Goal: Information Seeking & Learning: Learn about a topic

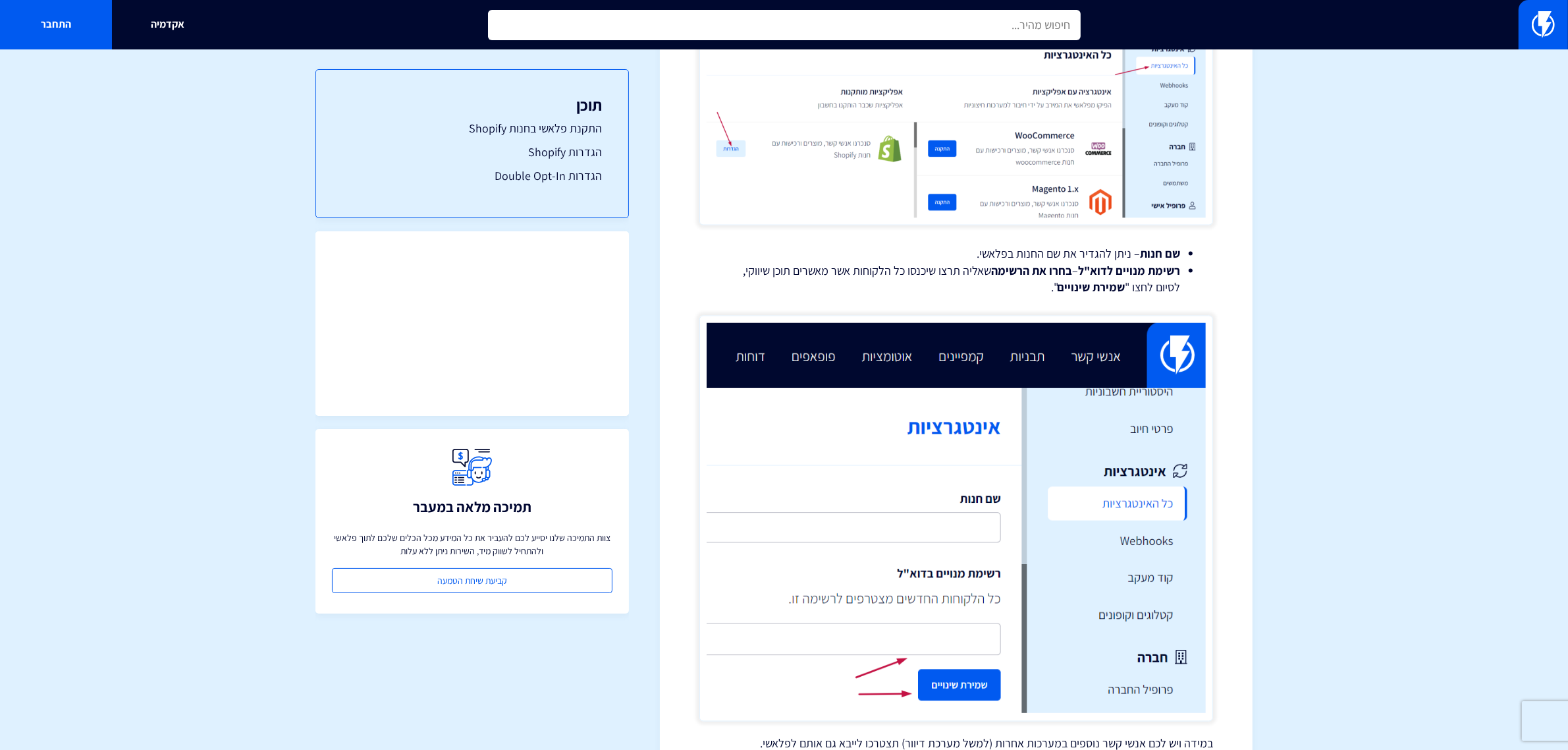
click at [768, 22] on input "text" at bounding box center [784, 25] width 593 height 30
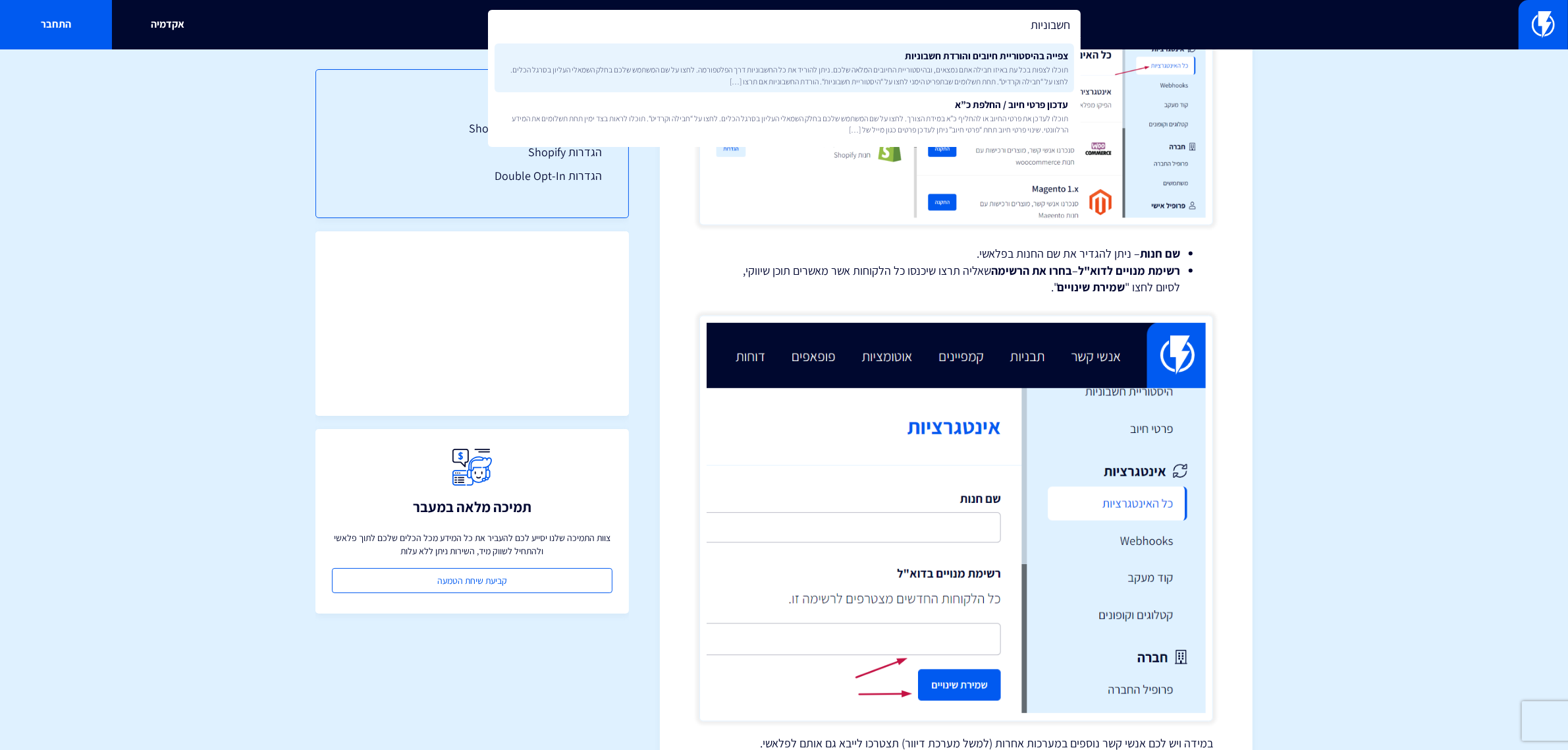
type input "חשבוניות"
click at [1033, 58] on link "צפייה בהיסטוריית חיובים והורדת חשבוניות תוכלו לצפות בכל עת באיזו חבילה אתם נמצא…" at bounding box center [784, 67] width 579 height 49
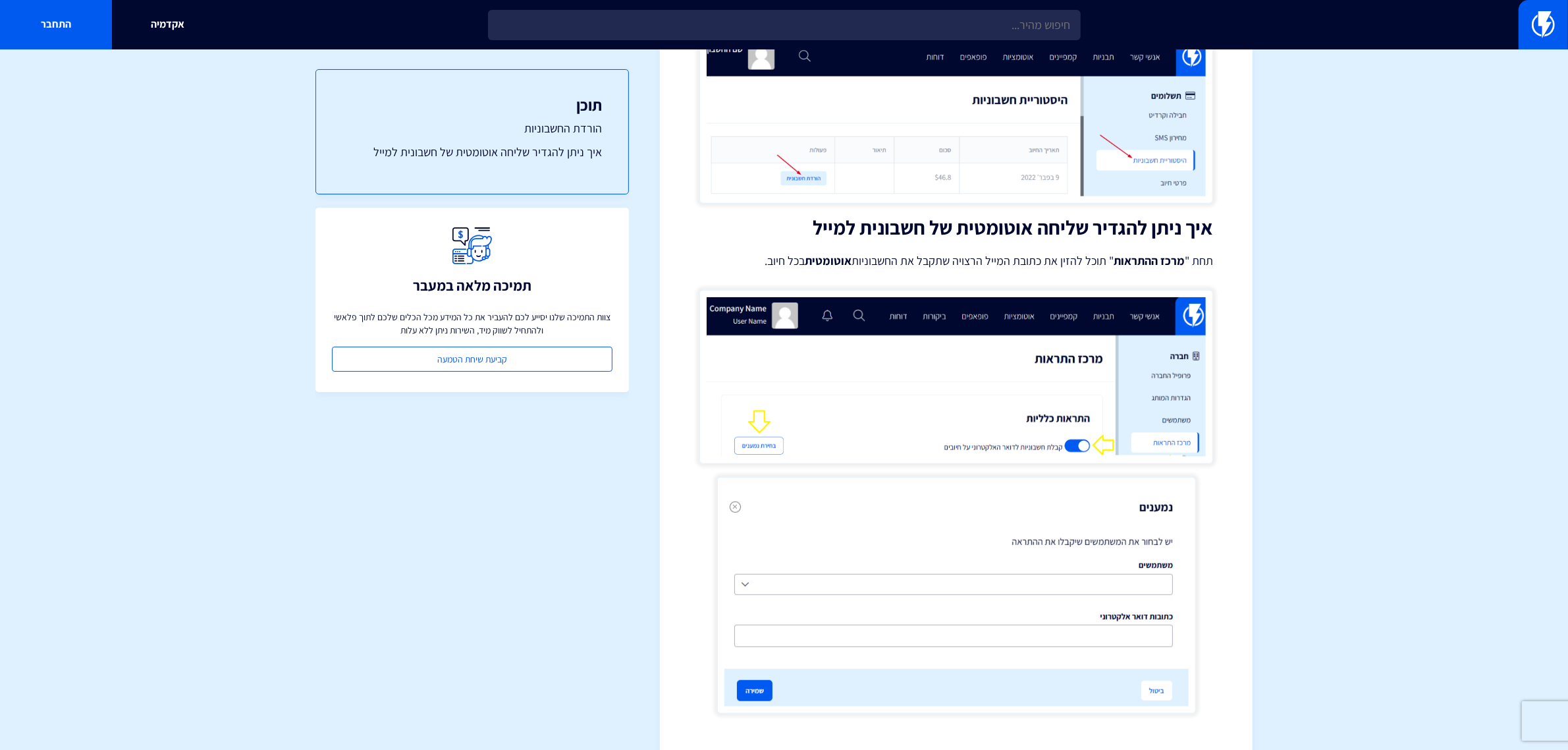
scroll to position [1259, 0]
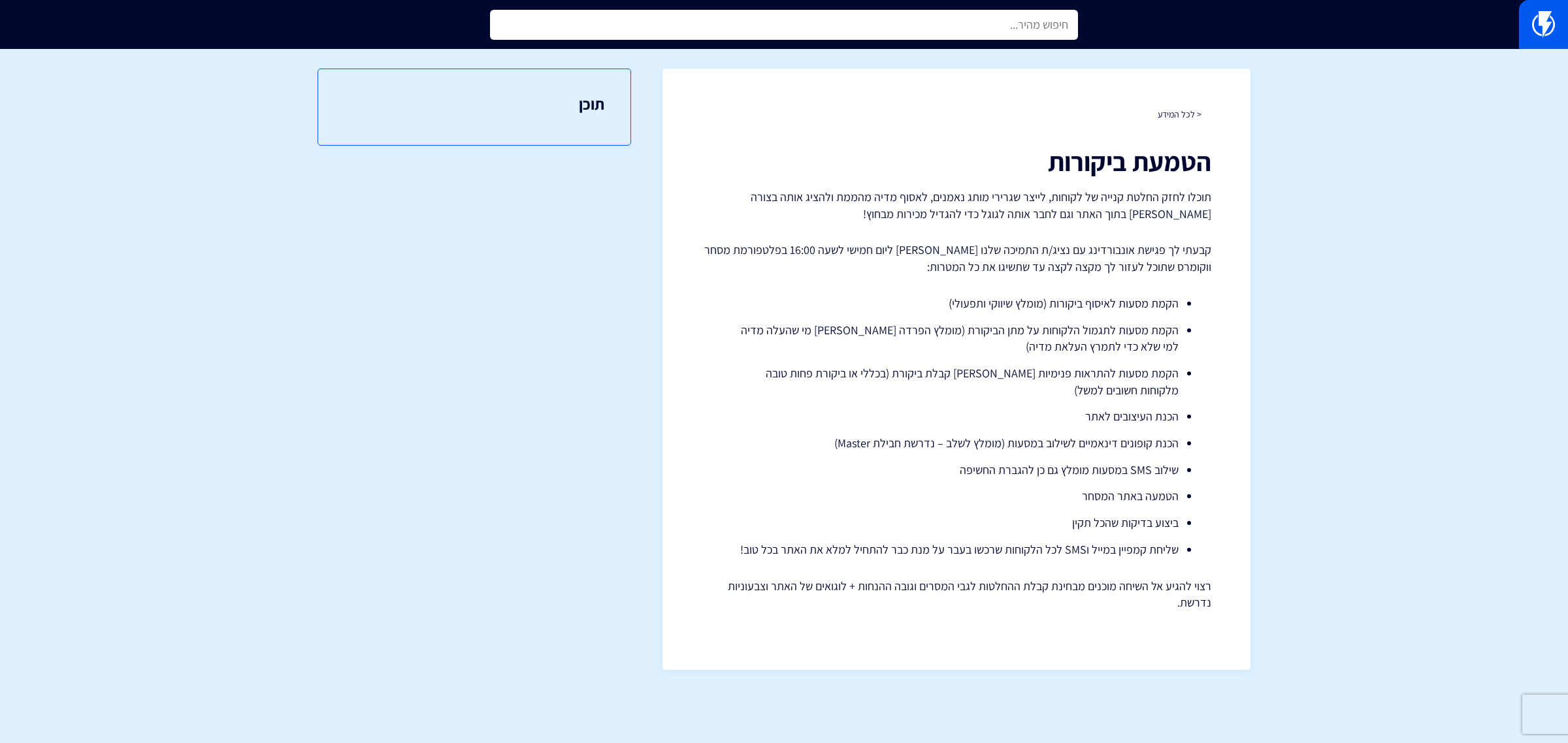
click at [991, 15] on input "text" at bounding box center [784, 24] width 588 height 30
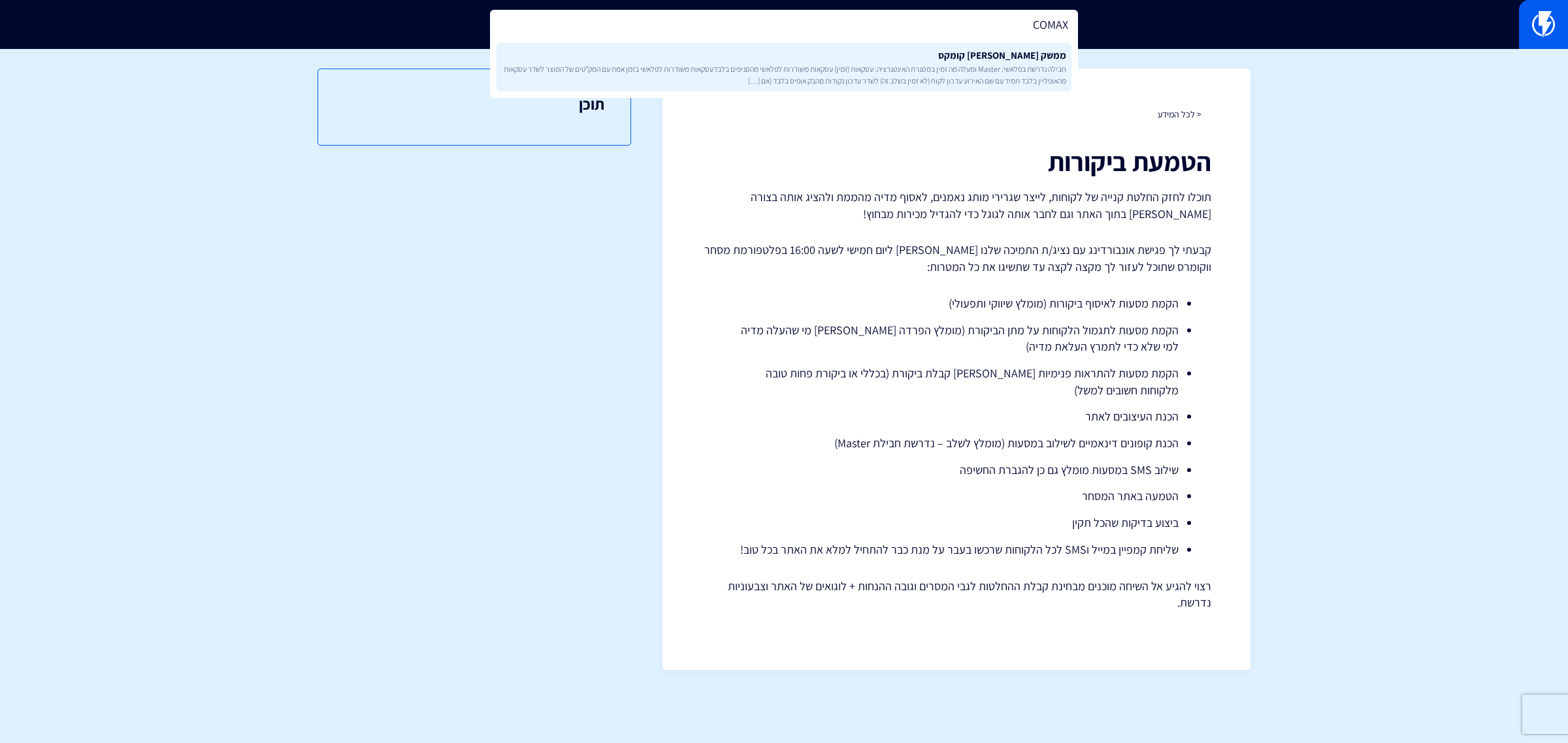
type input "COMAX"
click at [1004, 58] on link "ממשק מול קומקס חבילה נדרשת בפלאשי: Master ומעלה מה זמין במסגרת האינטגרציה: עסקא…" at bounding box center [784, 66] width 575 height 48
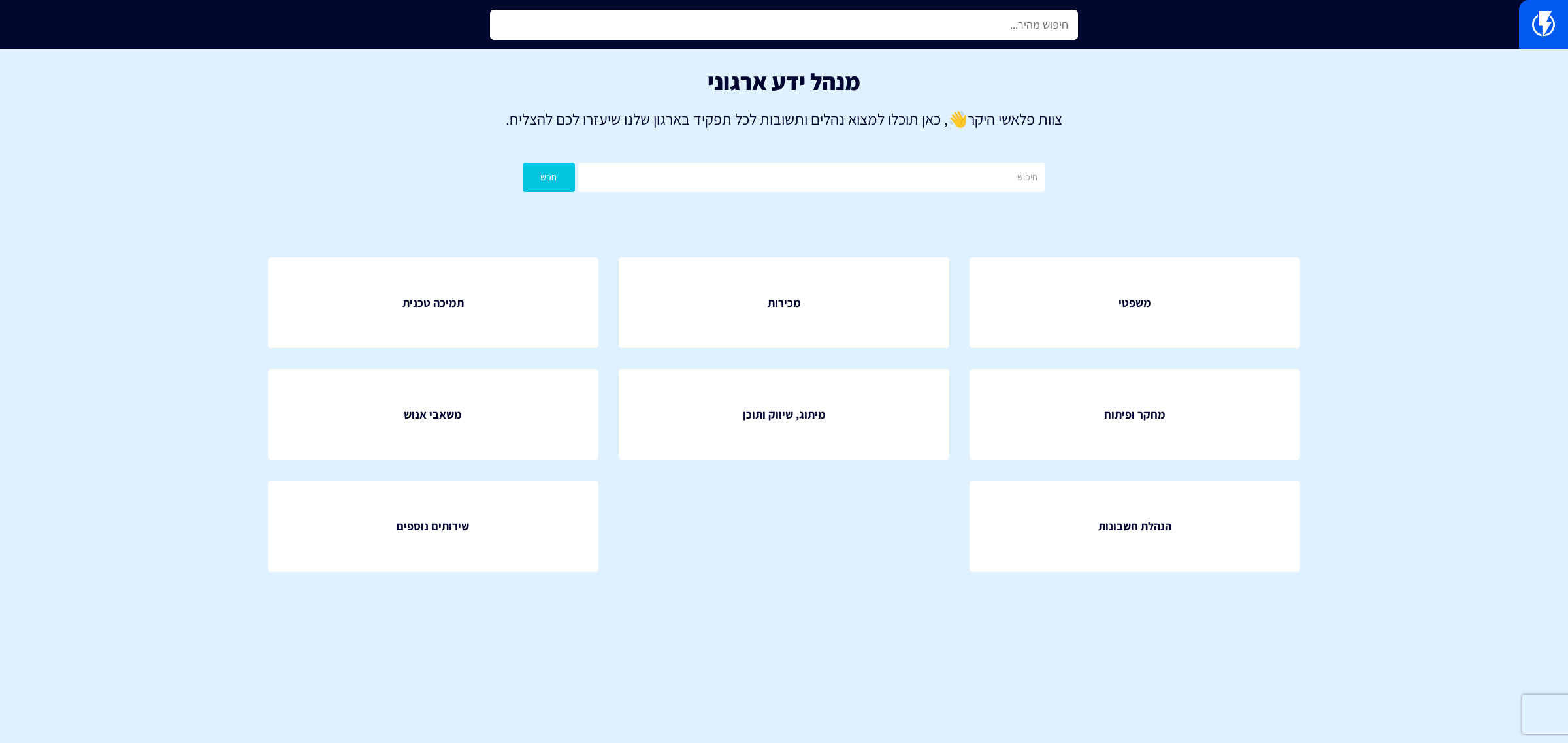
click at [828, 27] on input "text" at bounding box center [784, 24] width 588 height 30
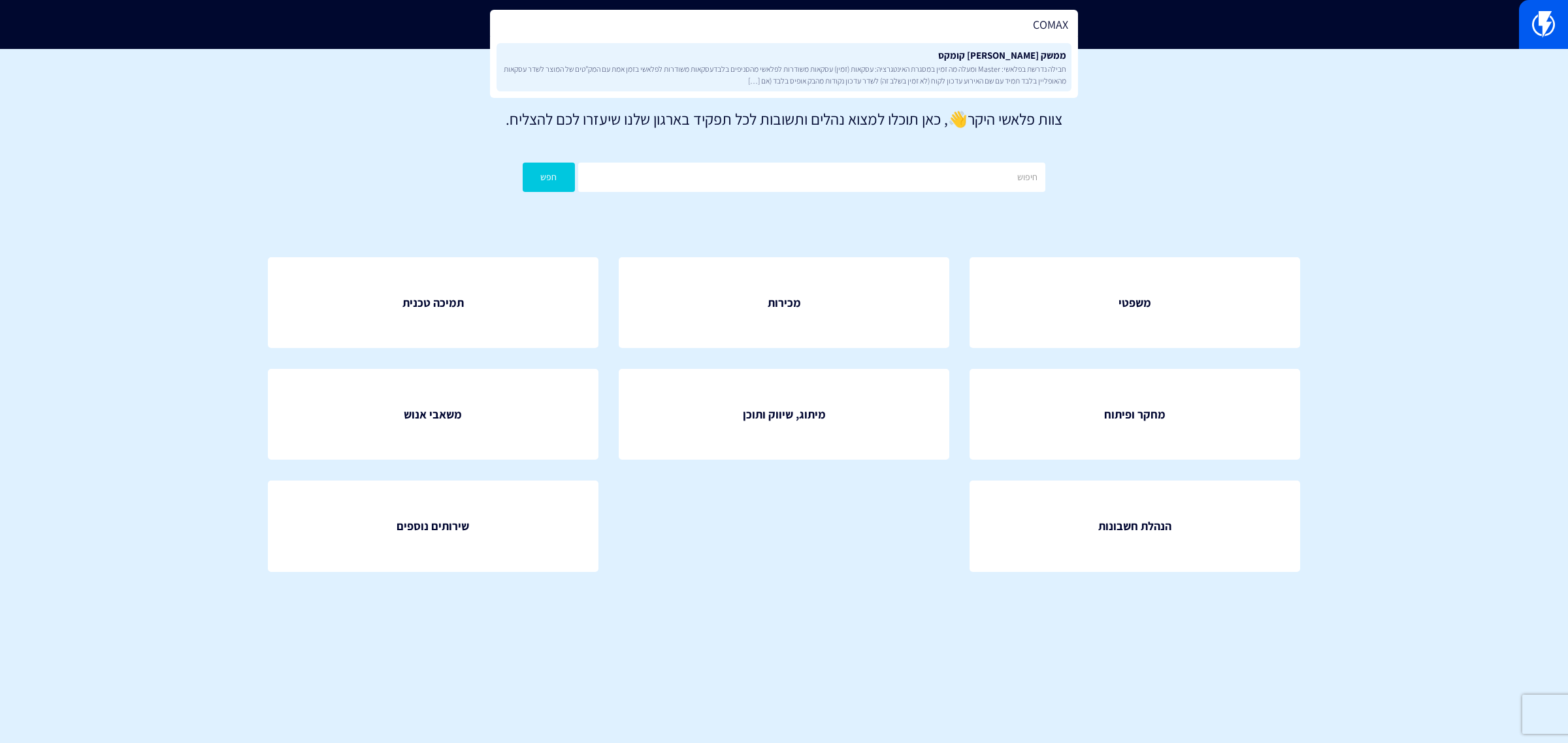
type input "COMAX"
click at [841, 55] on link "ממשק מול קומקס חבילה נדרשת בפלאשי: Master ומעלה מה זמין במסגרת האינטגרציה: עסקא…" at bounding box center [784, 66] width 575 height 48
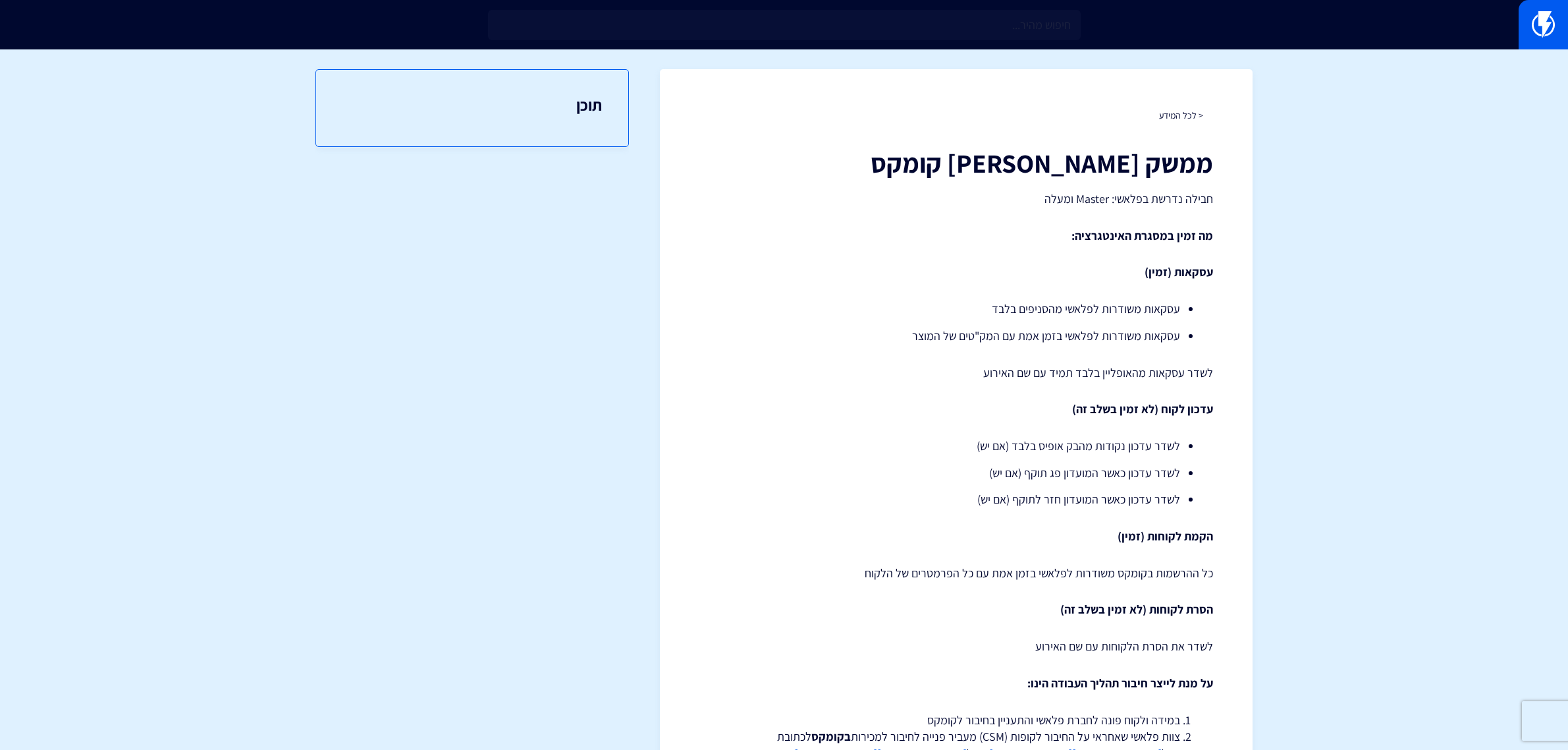
scroll to position [159, 0]
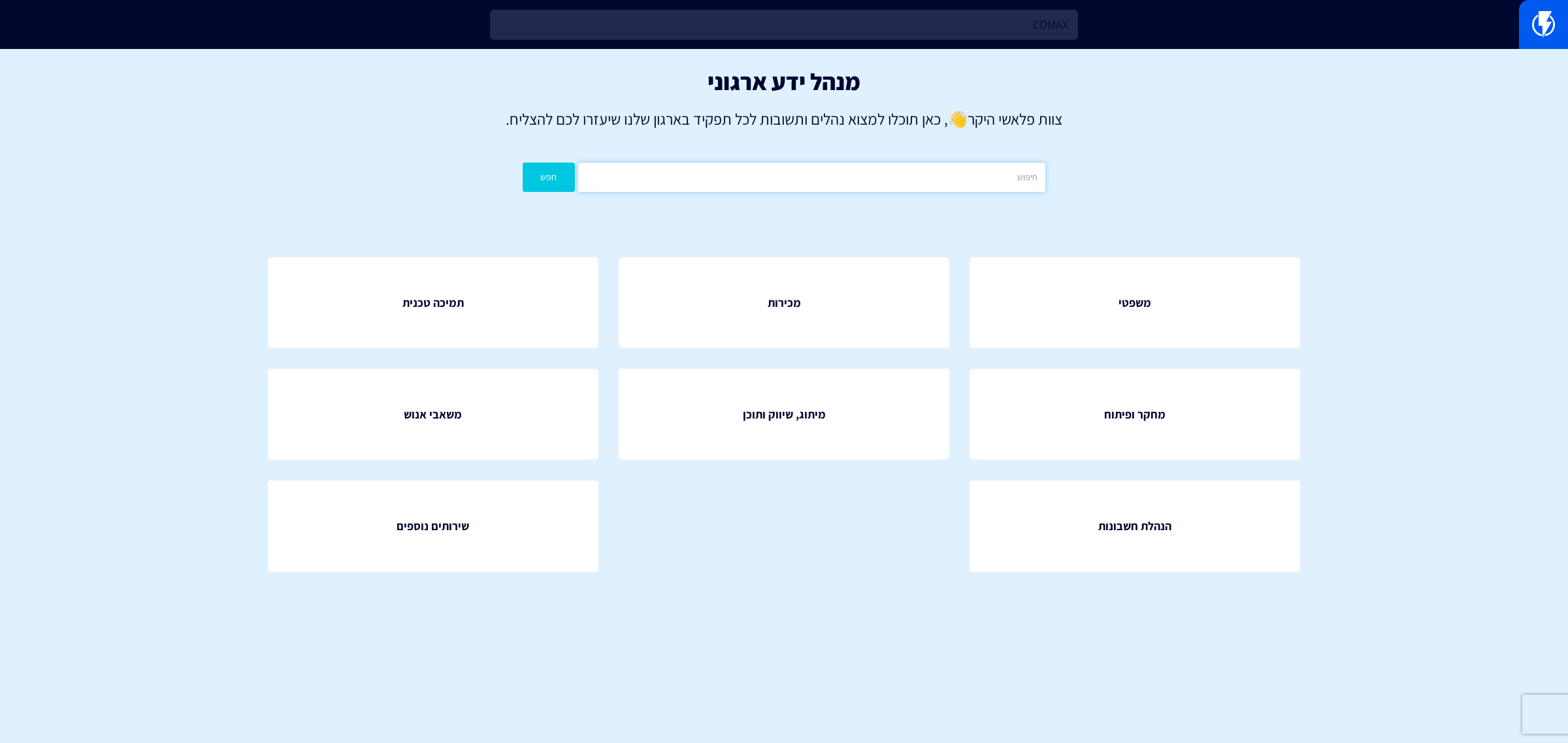
click at [870, 167] on input "text" at bounding box center [812, 177] width 467 height 30
type input "comax"
click at [523, 163] on button "חפש" at bounding box center [549, 177] width 52 height 30
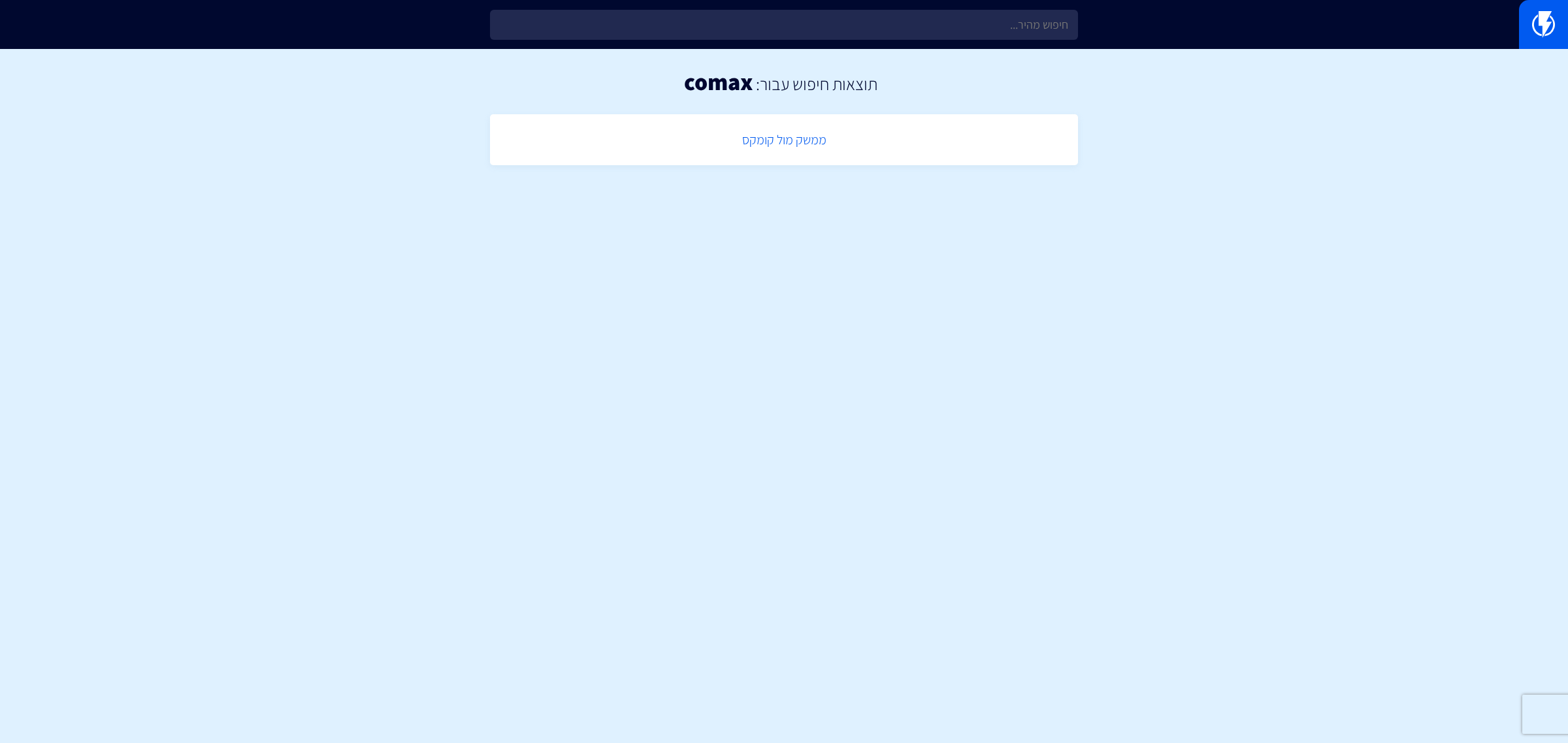
click at [835, 147] on link "ממשק מול קומקס" at bounding box center [784, 140] width 575 height 38
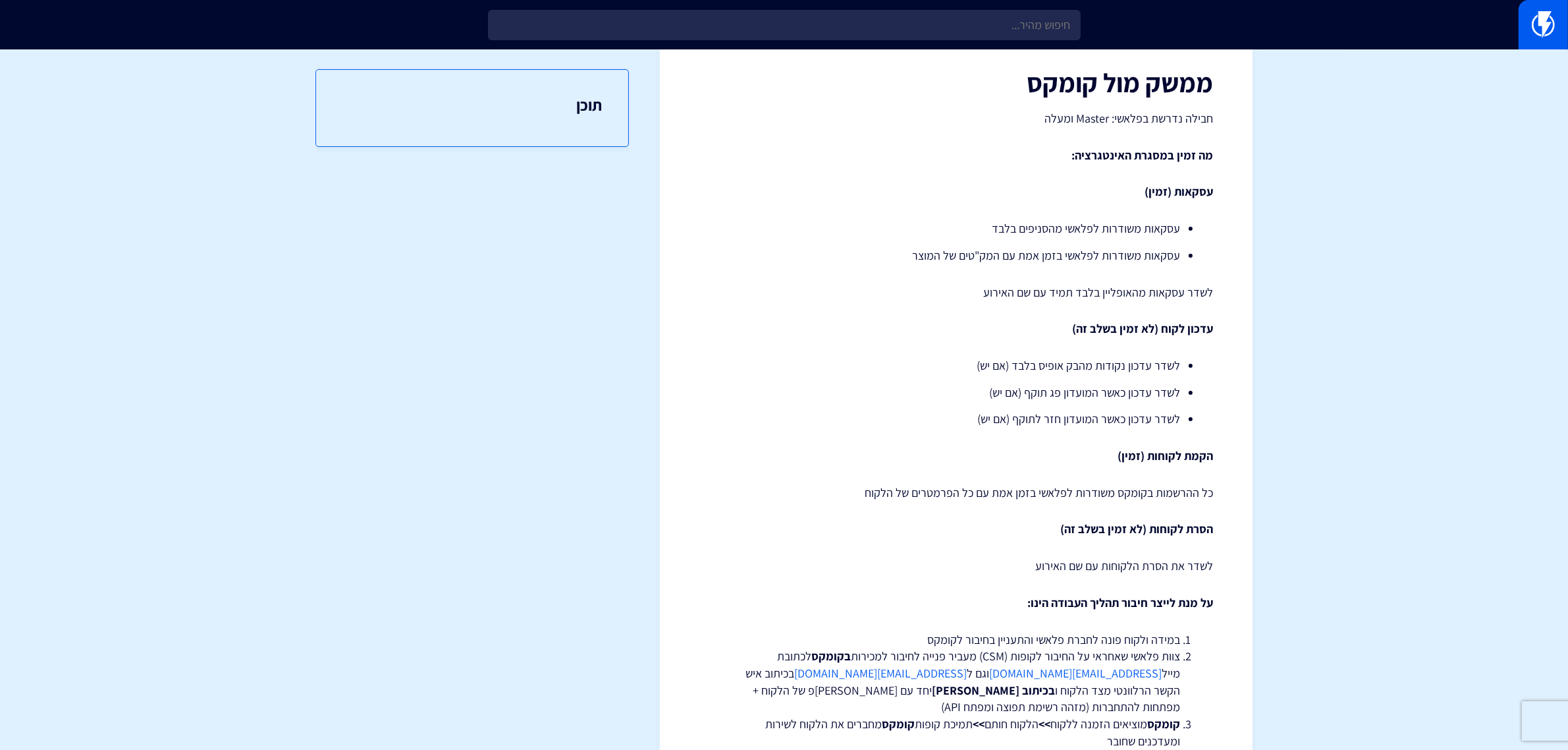
scroll to position [159, 0]
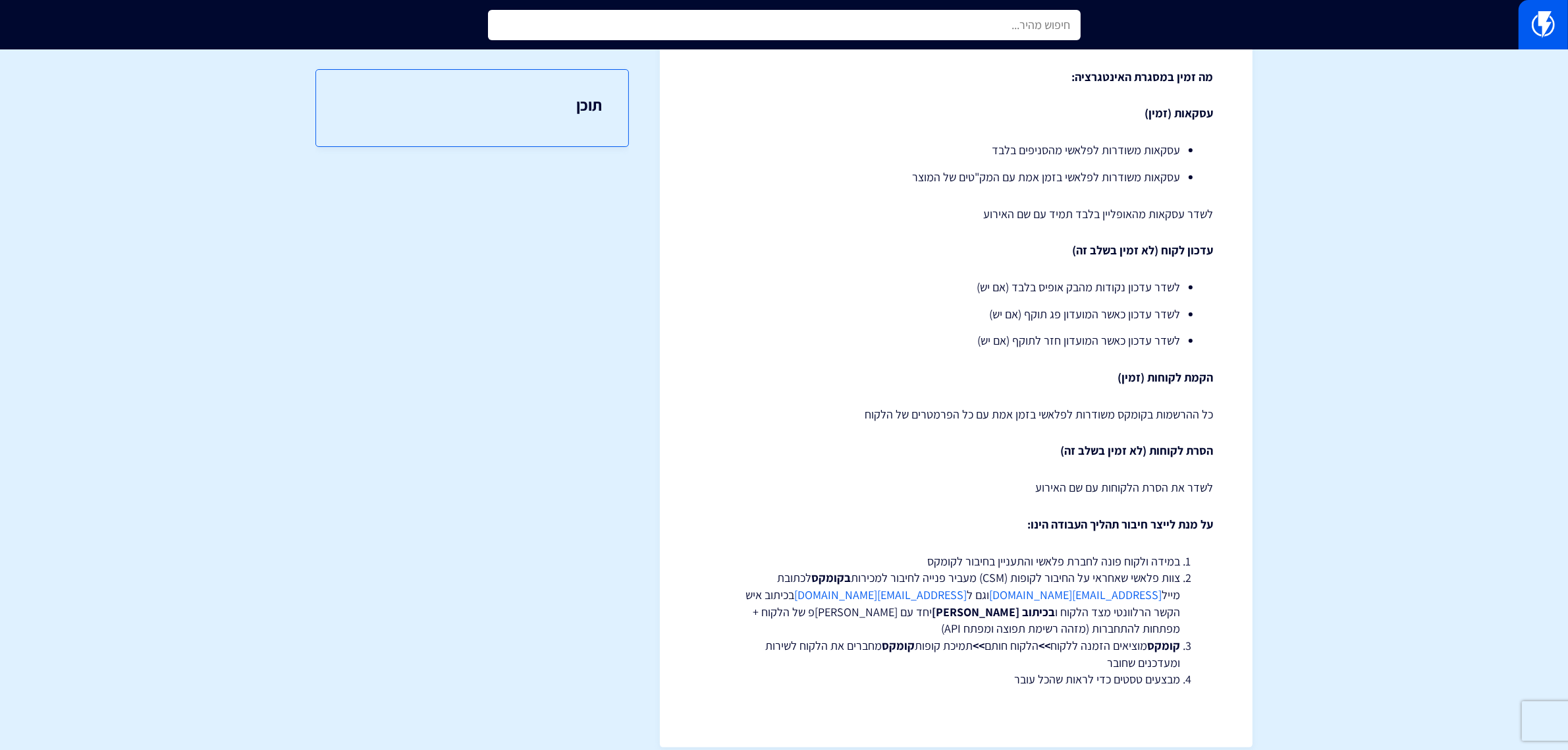
click at [1042, 26] on input "text" at bounding box center [784, 25] width 593 height 30
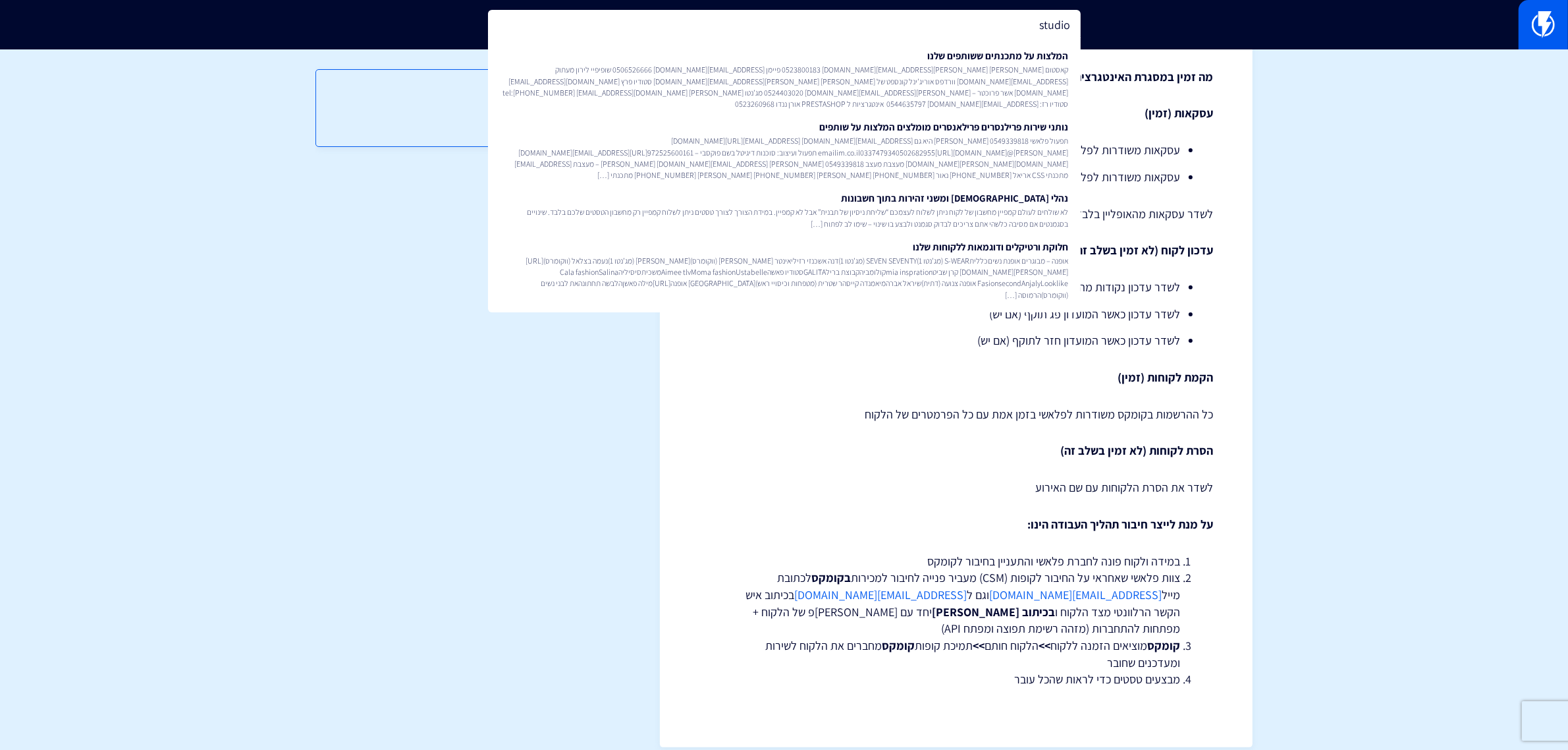
click at [986, 21] on input "studio" at bounding box center [784, 25] width 593 height 30
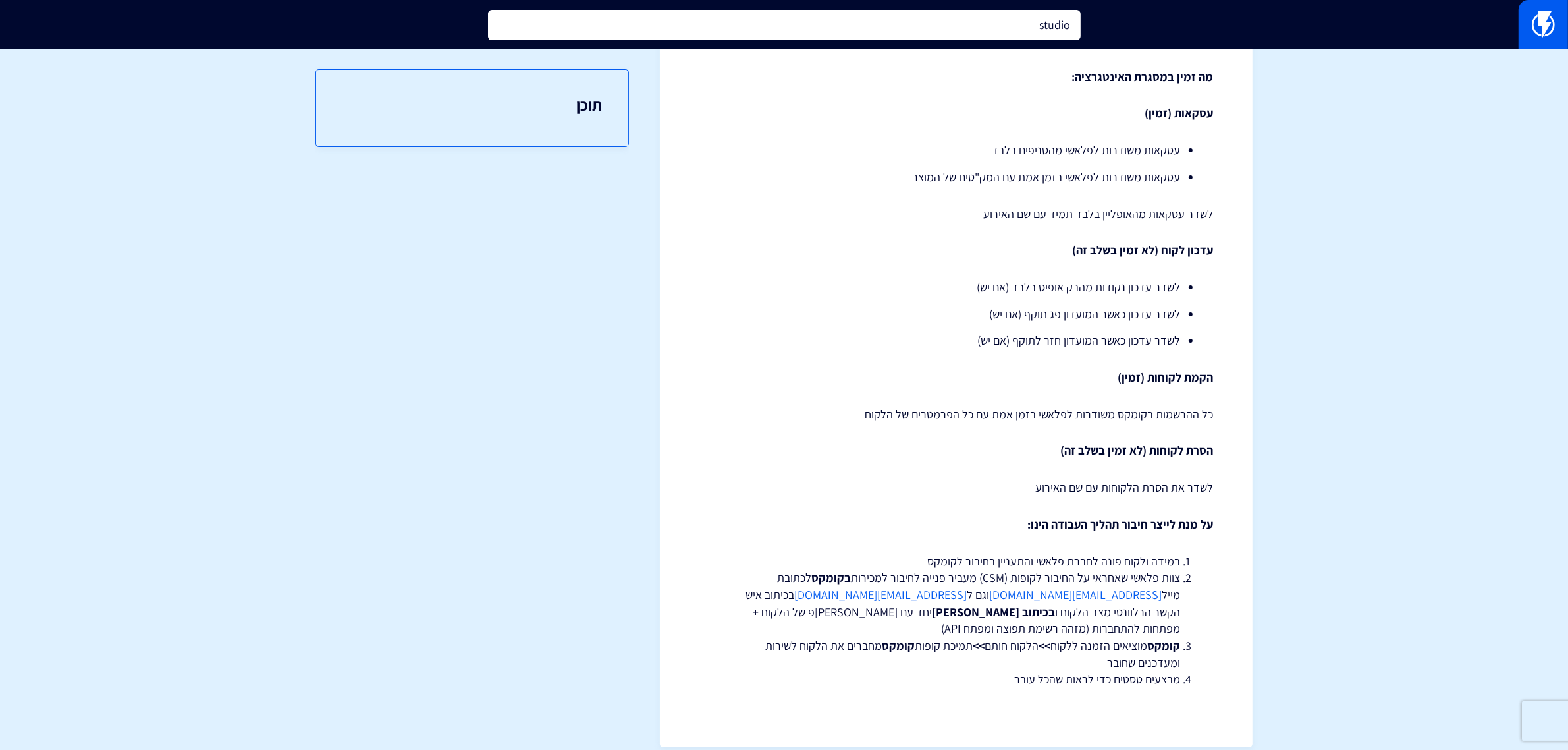
type input "studio"
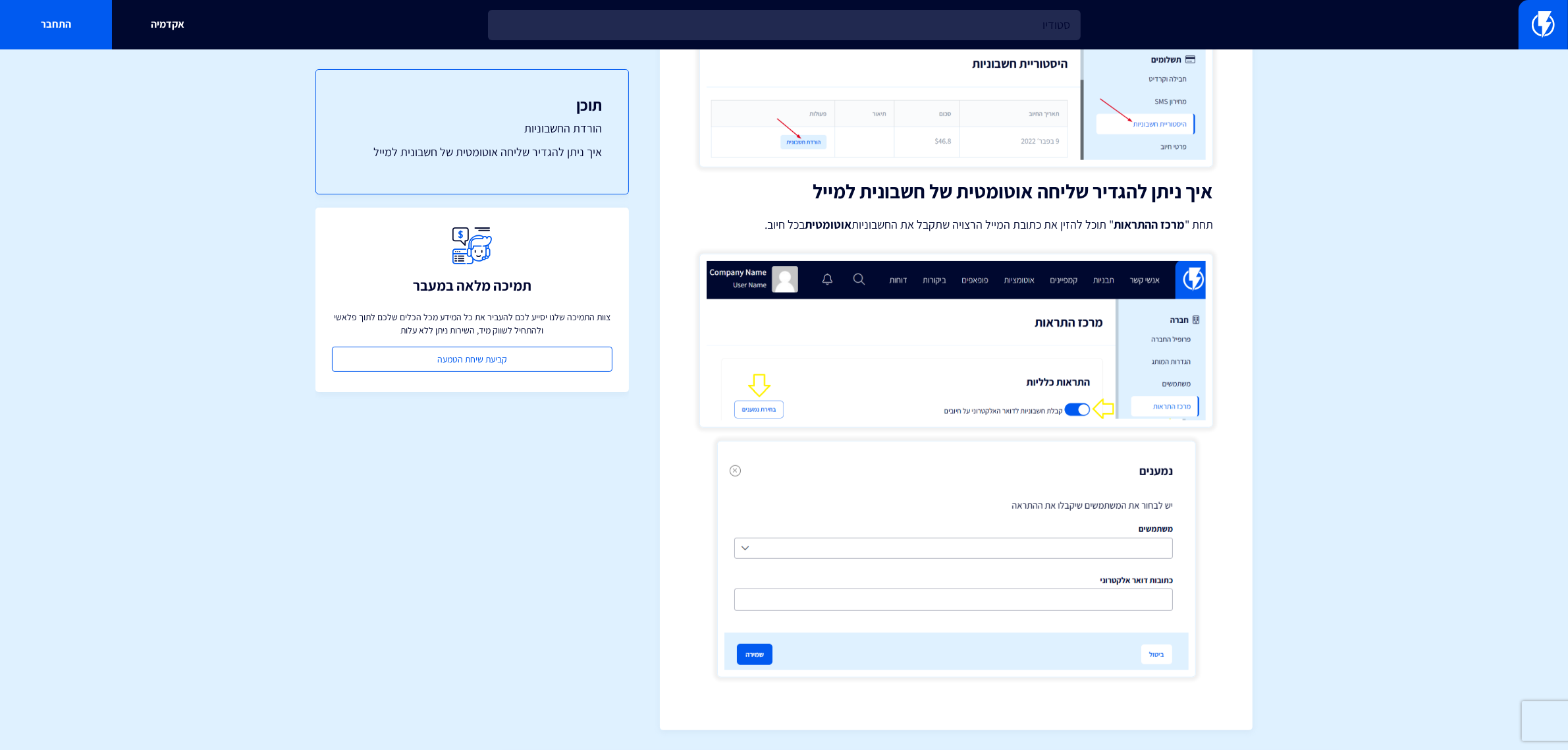
type input "סטודיו"
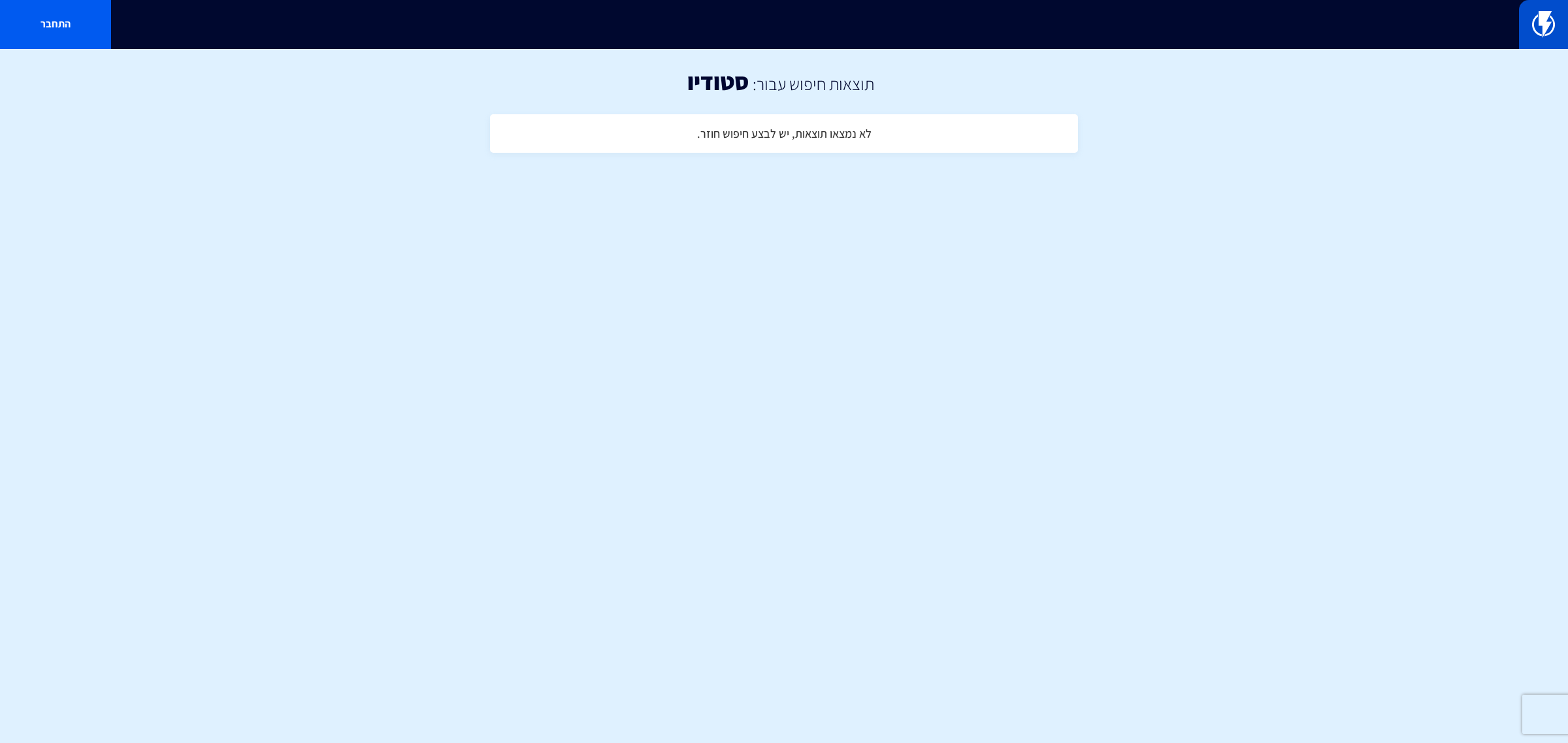
click at [1548, 37] on img at bounding box center [1544, 24] width 23 height 26
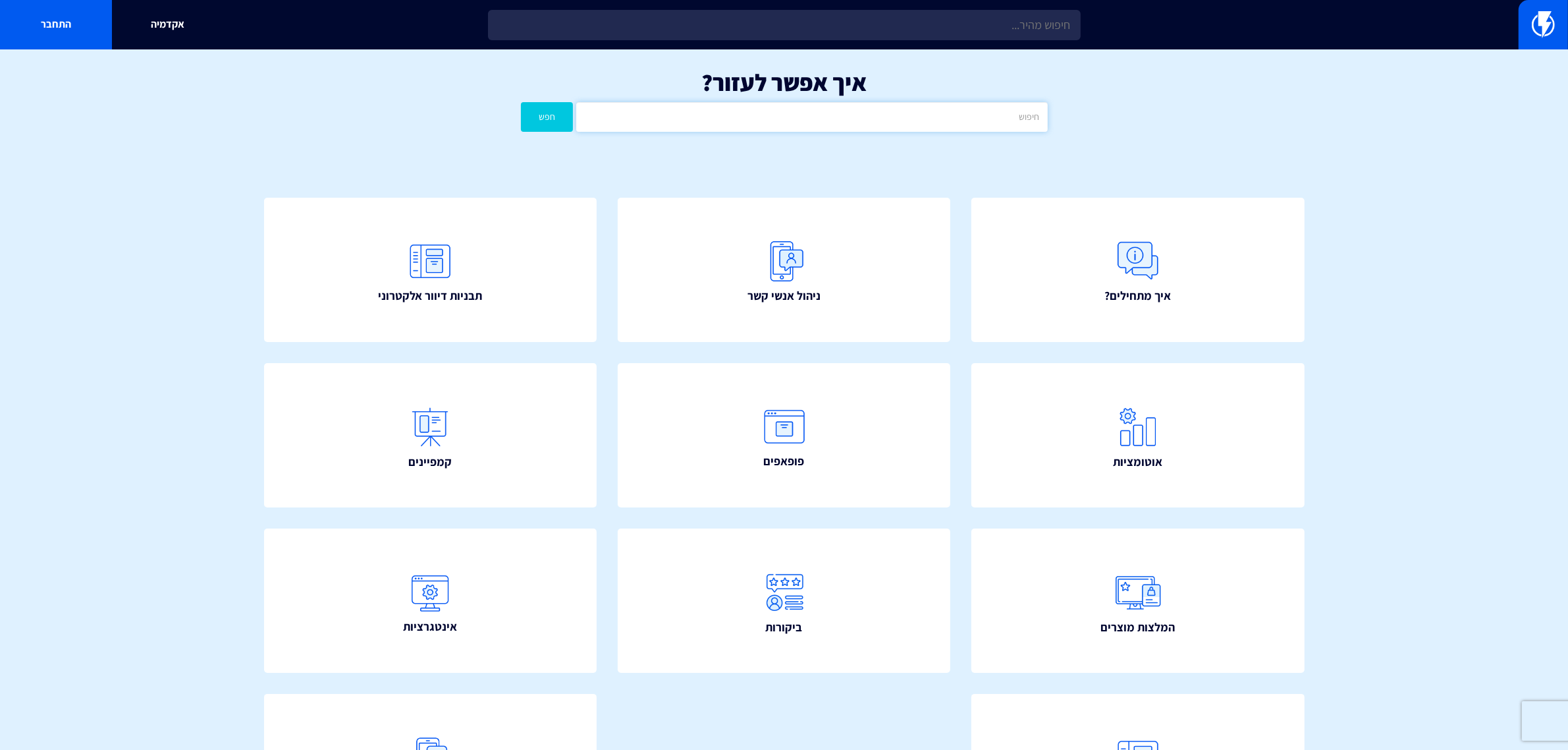
click at [997, 119] on input "text" at bounding box center [812, 117] width 471 height 30
type input "סטודיו"
click at [521, 102] on button "חפש" at bounding box center [548, 117] width 53 height 30
click at [884, 124] on input "סטודיו" at bounding box center [812, 117] width 471 height 30
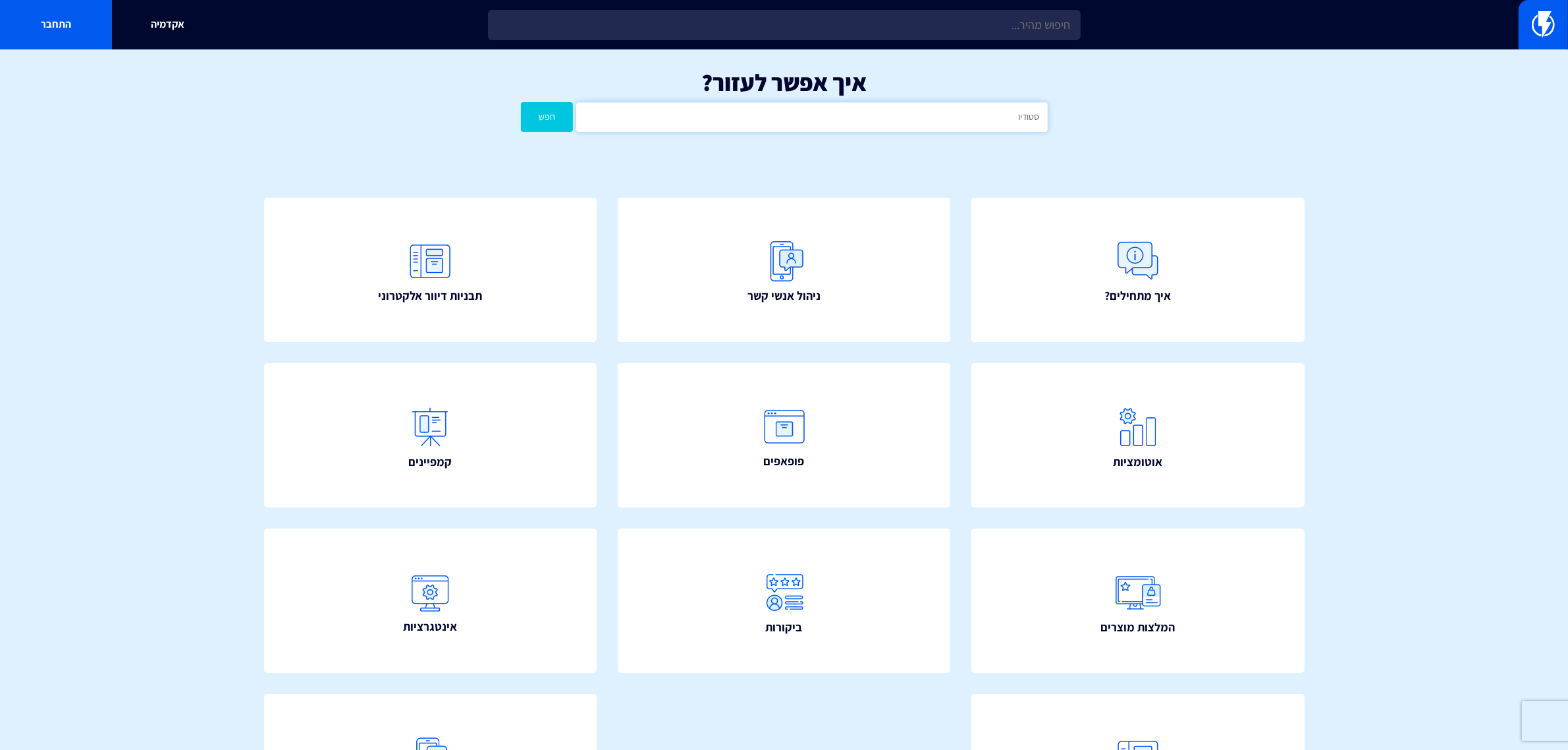
click at [884, 124] on input "סטודיו" at bounding box center [812, 117] width 471 height 30
type input "studio"
click at [521, 102] on button "חפש" at bounding box center [548, 117] width 53 height 30
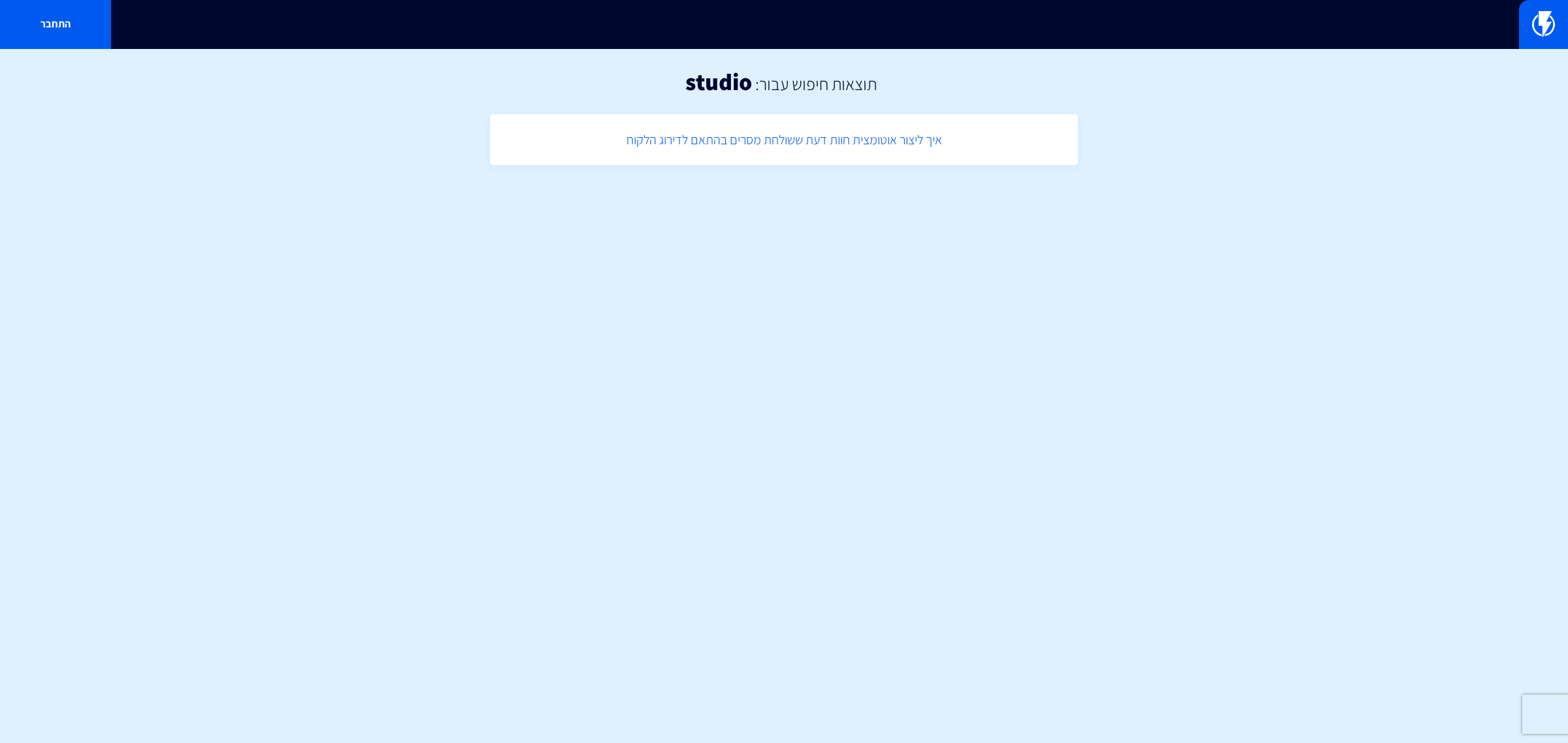
click at [818, 154] on link "איך ליצור אוטומצית חוות דעת ששולחת מסרים בהתאם לדירוג הלקוח" at bounding box center [784, 140] width 575 height 38
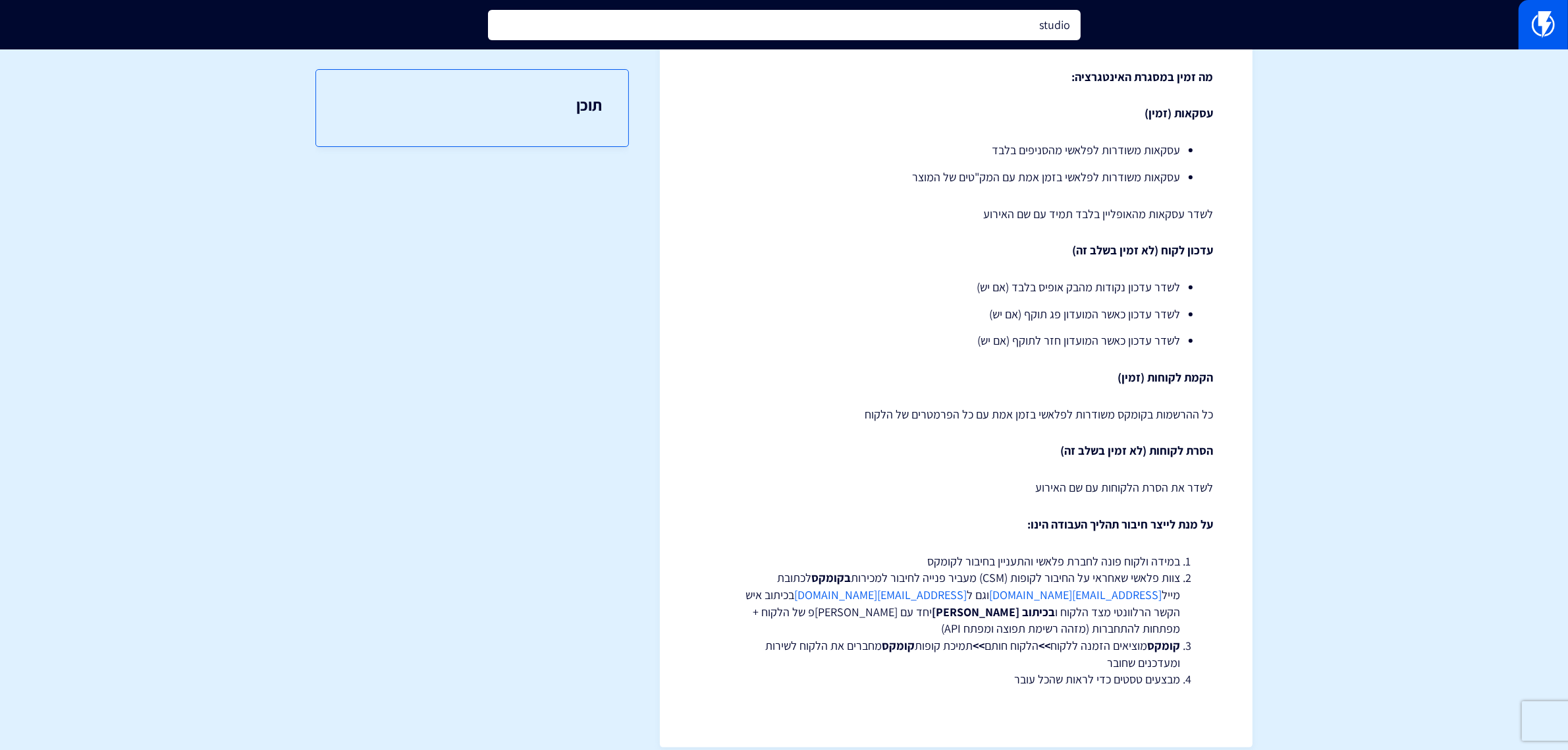
click at [1029, 25] on input "studio" at bounding box center [784, 25] width 593 height 30
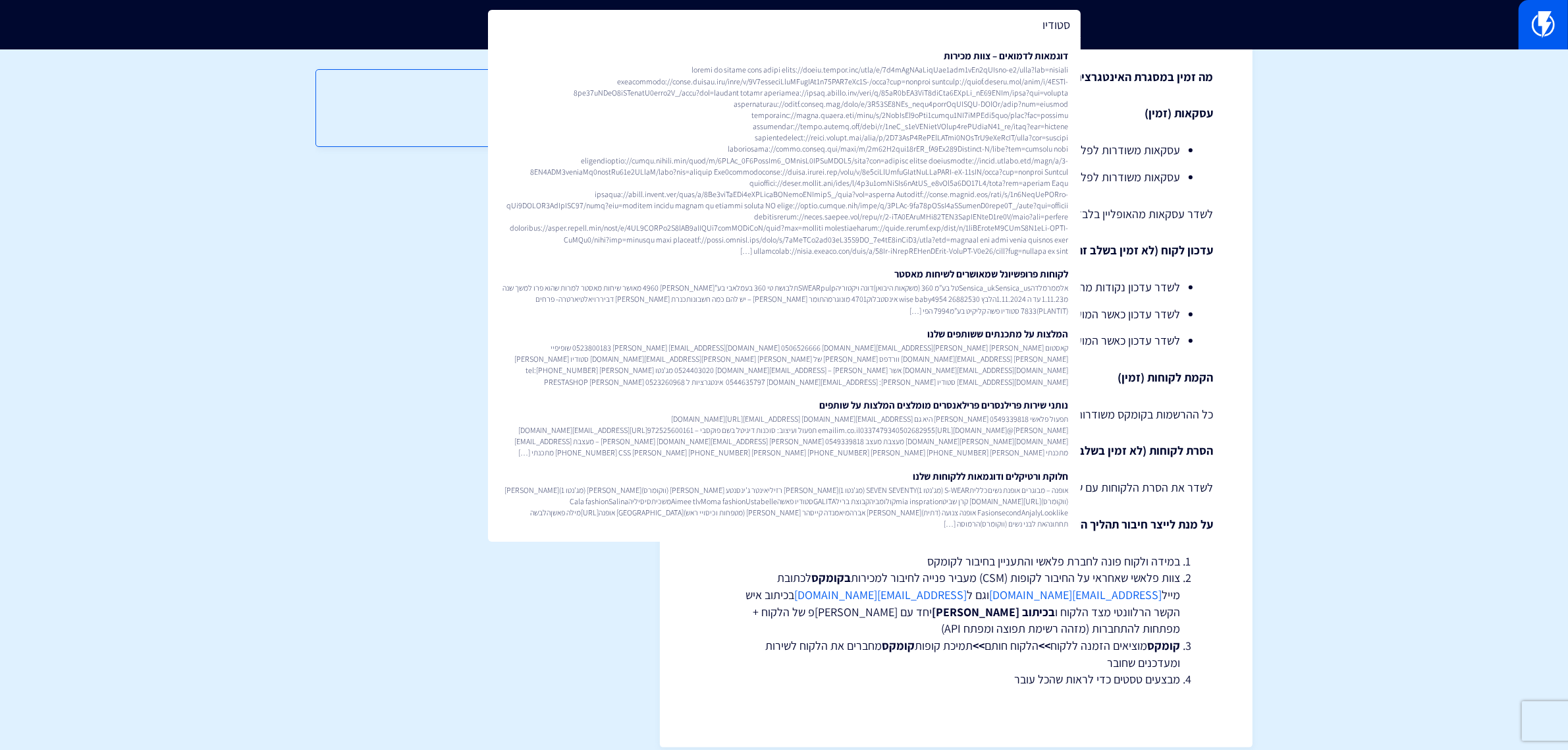
type input "סטודיו"
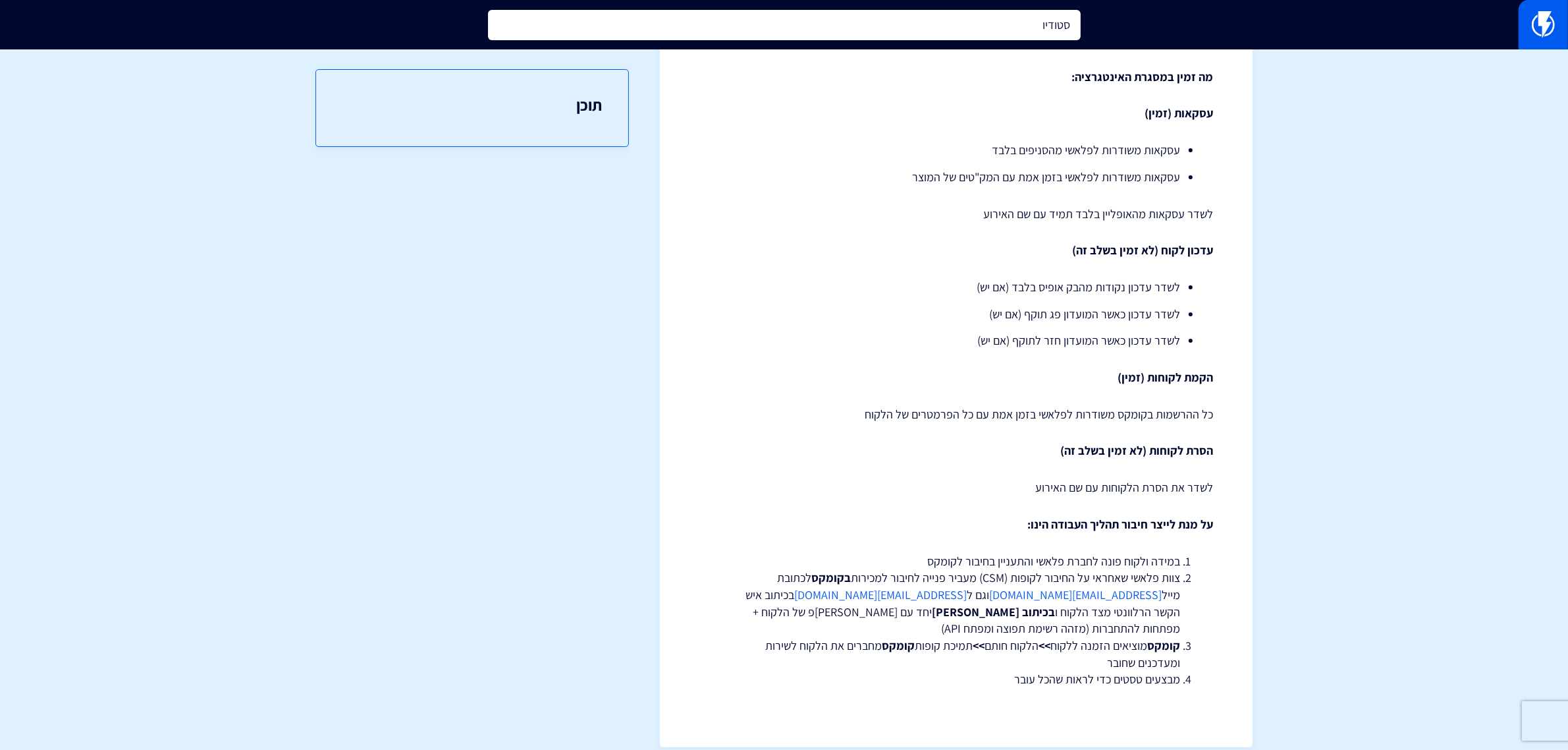
click at [1040, 31] on input "סטודיו" at bounding box center [784, 25] width 593 height 30
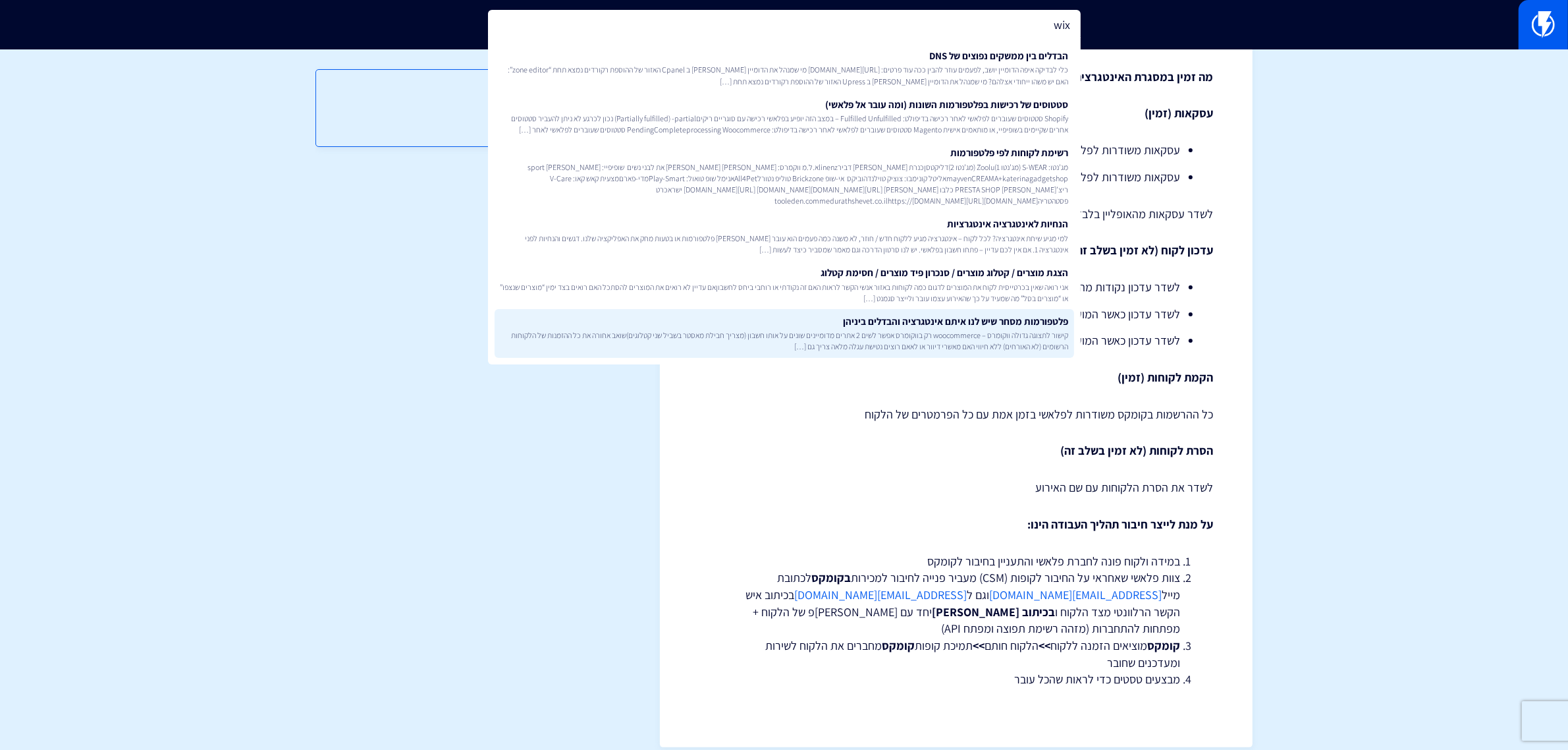
type input "wix"
click at [870, 313] on link "פלטפורמות מסחר שיש לנו איתם אינטגרציה והבדלים ביניהן קישור לתצוגה גדולה ווקומרס…" at bounding box center [784, 333] width 579 height 49
